Goal: Navigation & Orientation: Find specific page/section

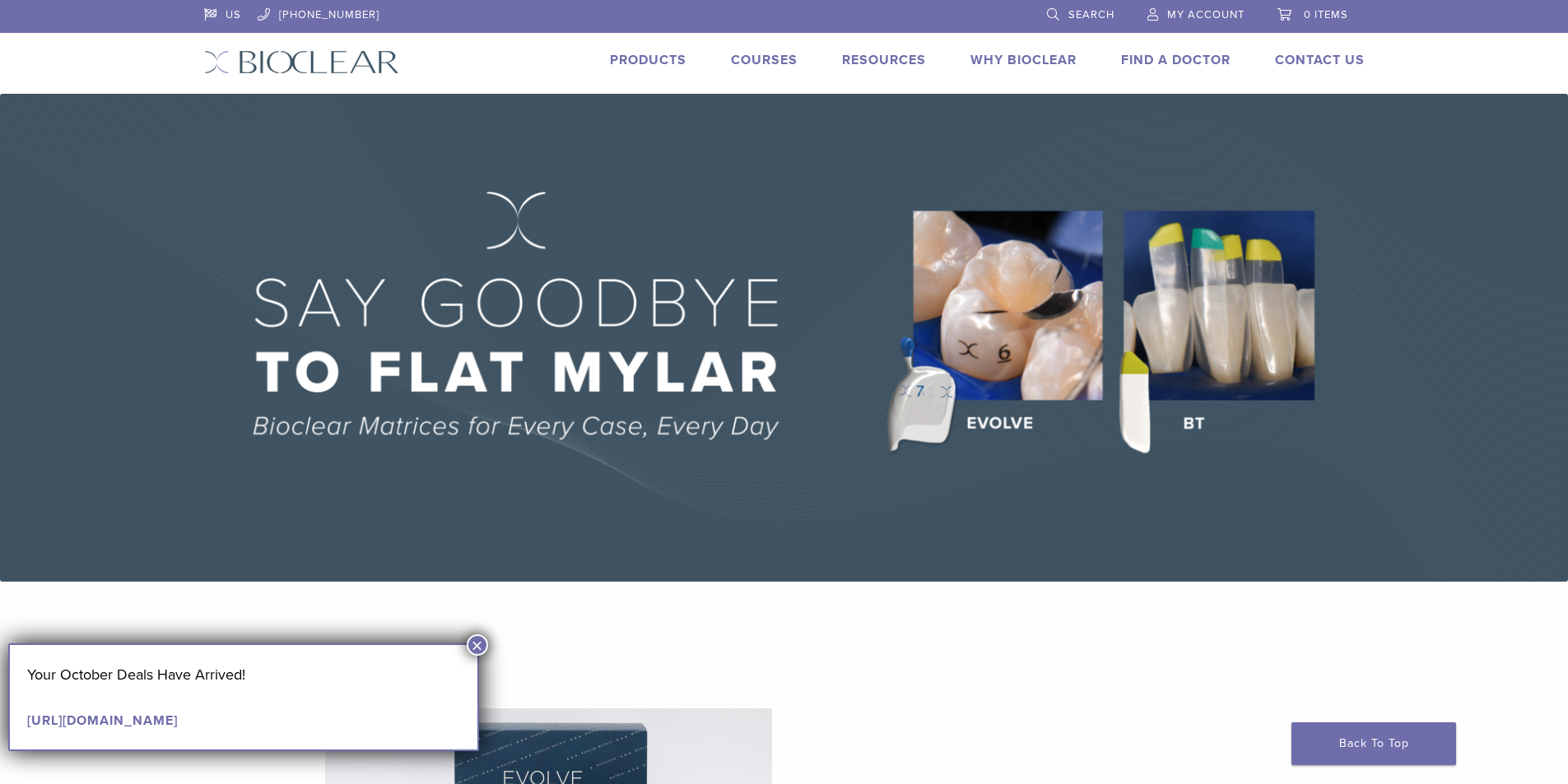
click at [1248, 328] on img at bounding box center [784, 338] width 1568 height 488
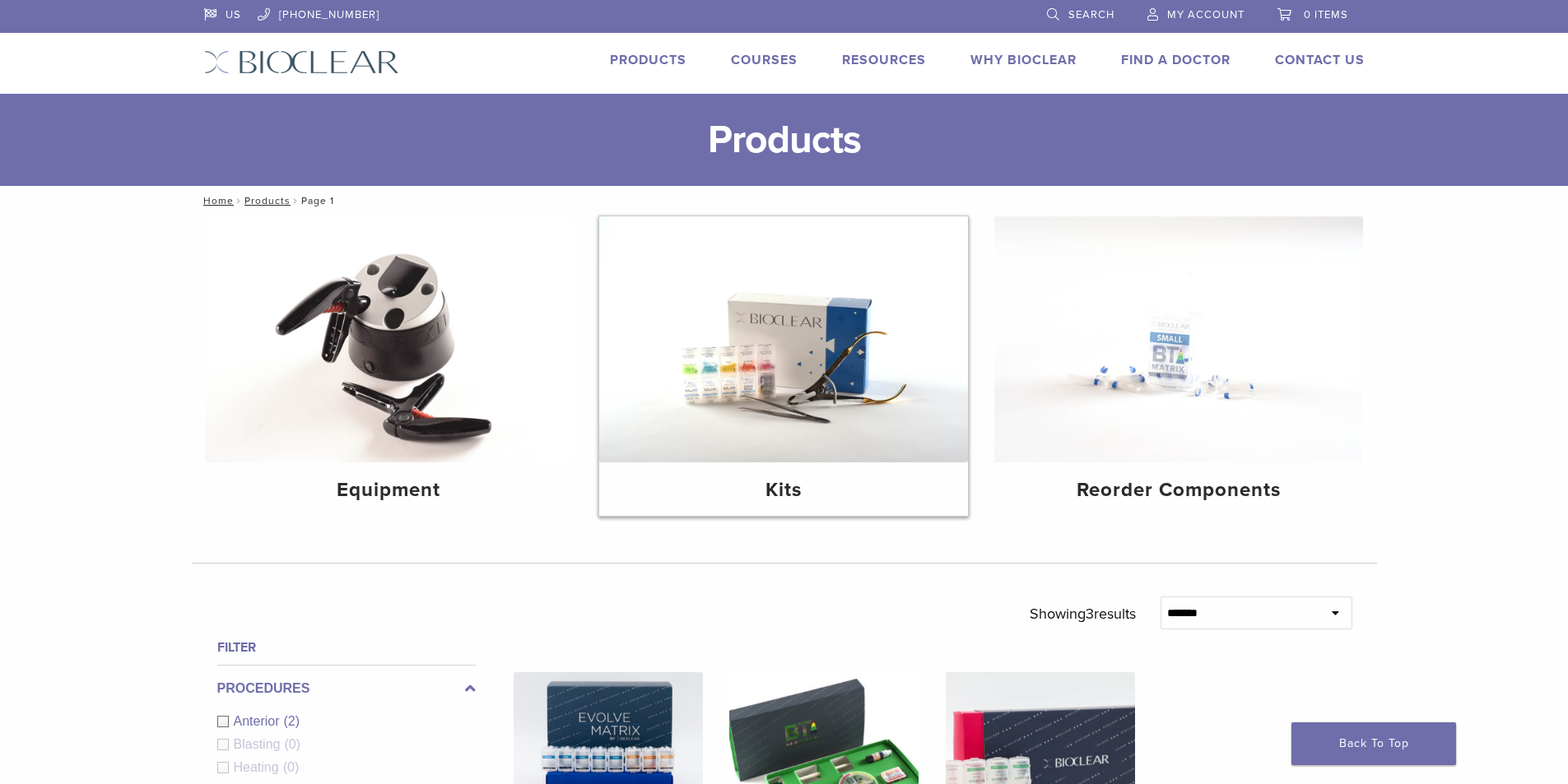
click at [855, 391] on img at bounding box center [783, 340] width 369 height 246
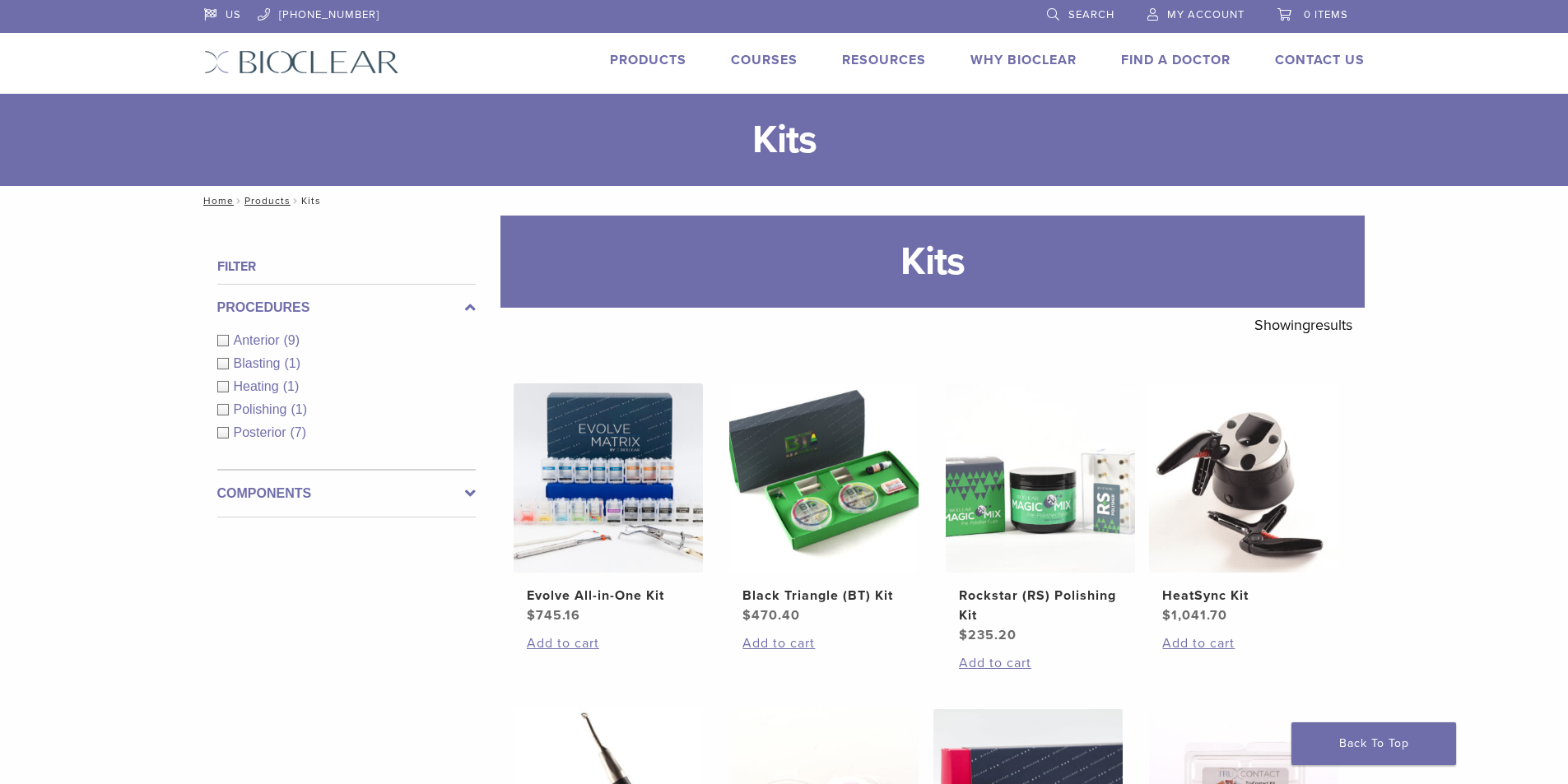
click at [665, 58] on link "Products" at bounding box center [647, 59] width 77 height 16
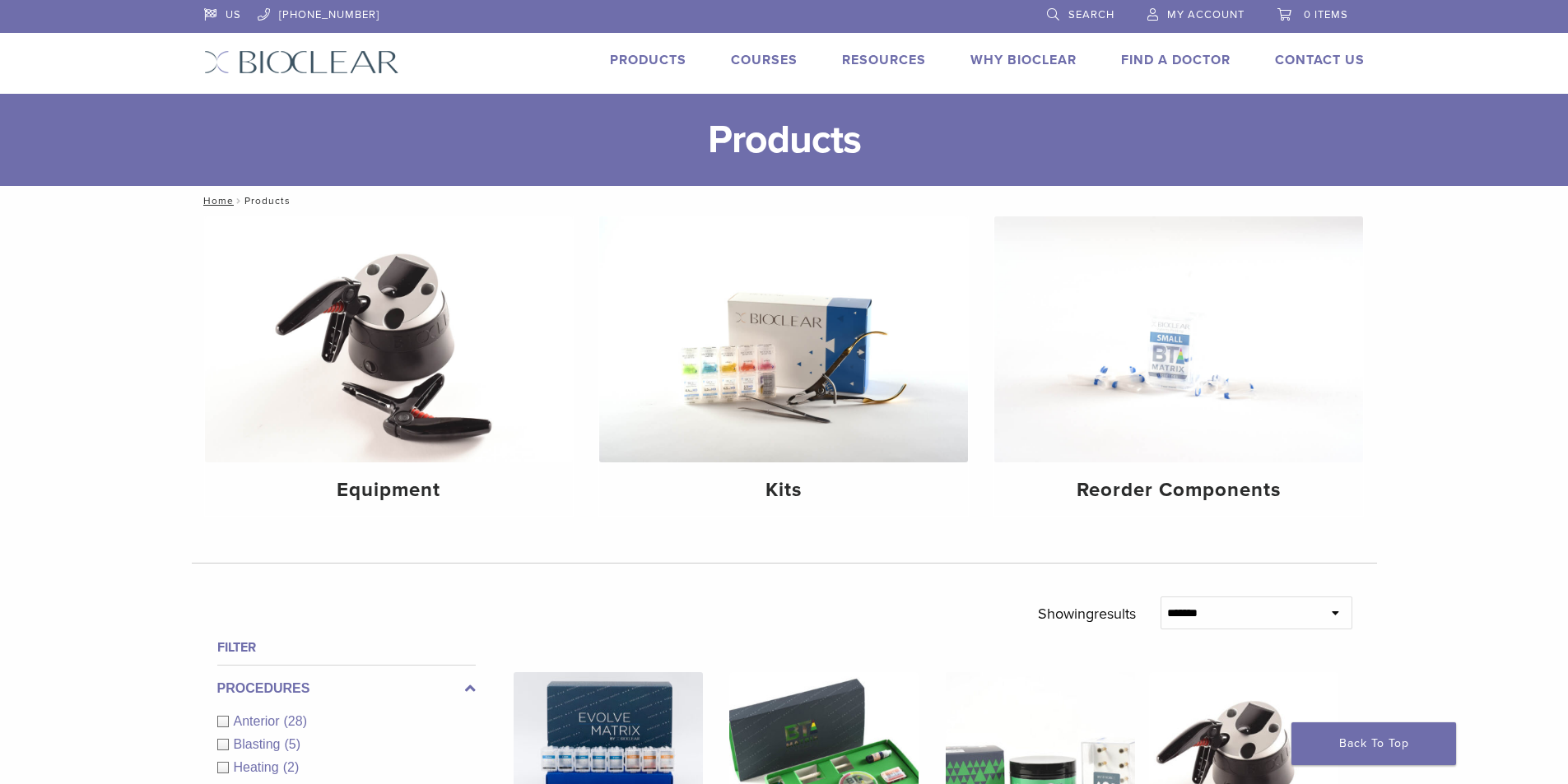
click at [652, 56] on link "Products" at bounding box center [647, 59] width 77 height 16
click at [769, 62] on link "Courses" at bounding box center [764, 59] width 67 height 16
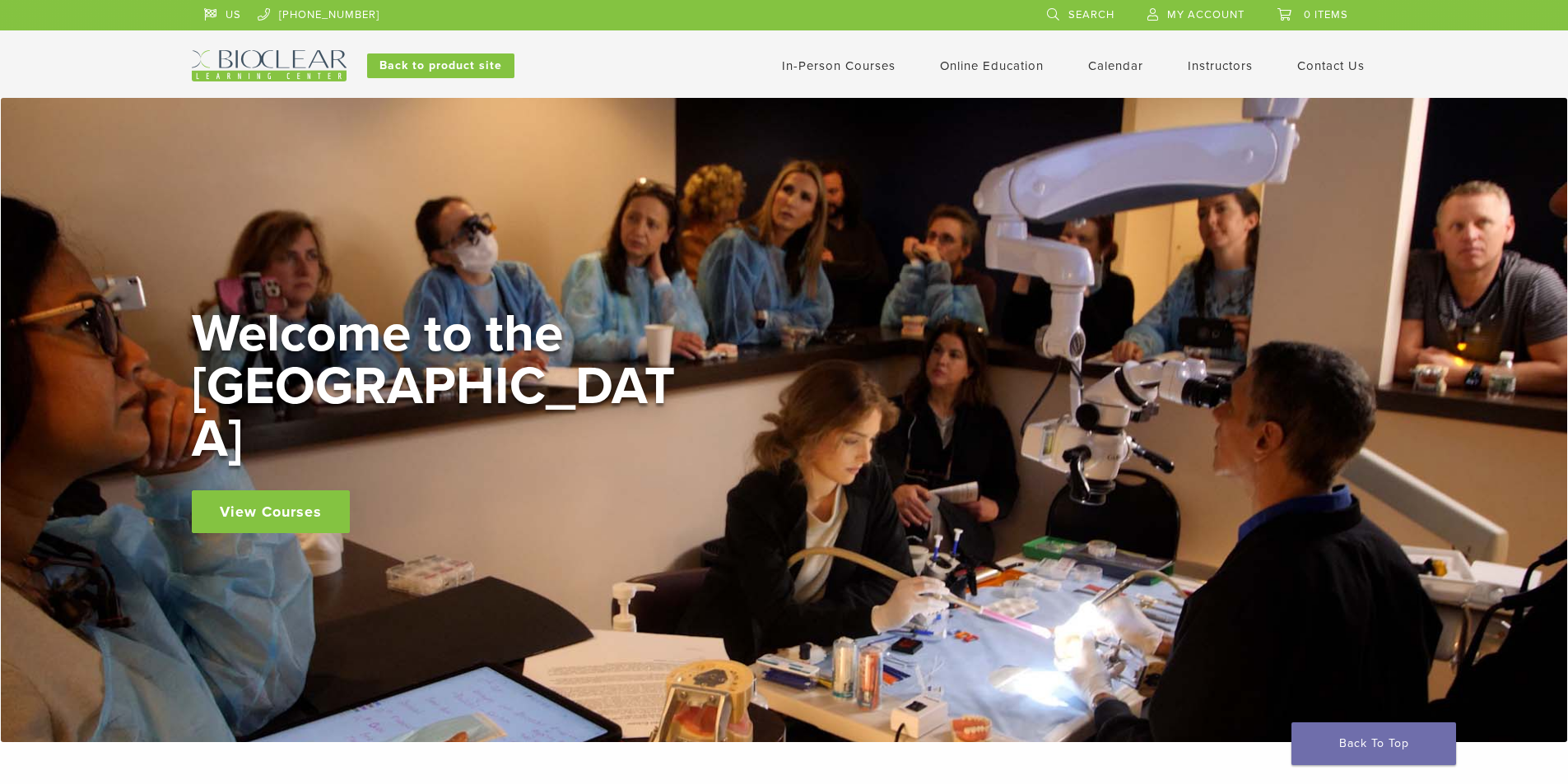
click at [867, 64] on link "In-Person Courses" at bounding box center [838, 65] width 113 height 15
